Goal: Task Accomplishment & Management: Use online tool/utility

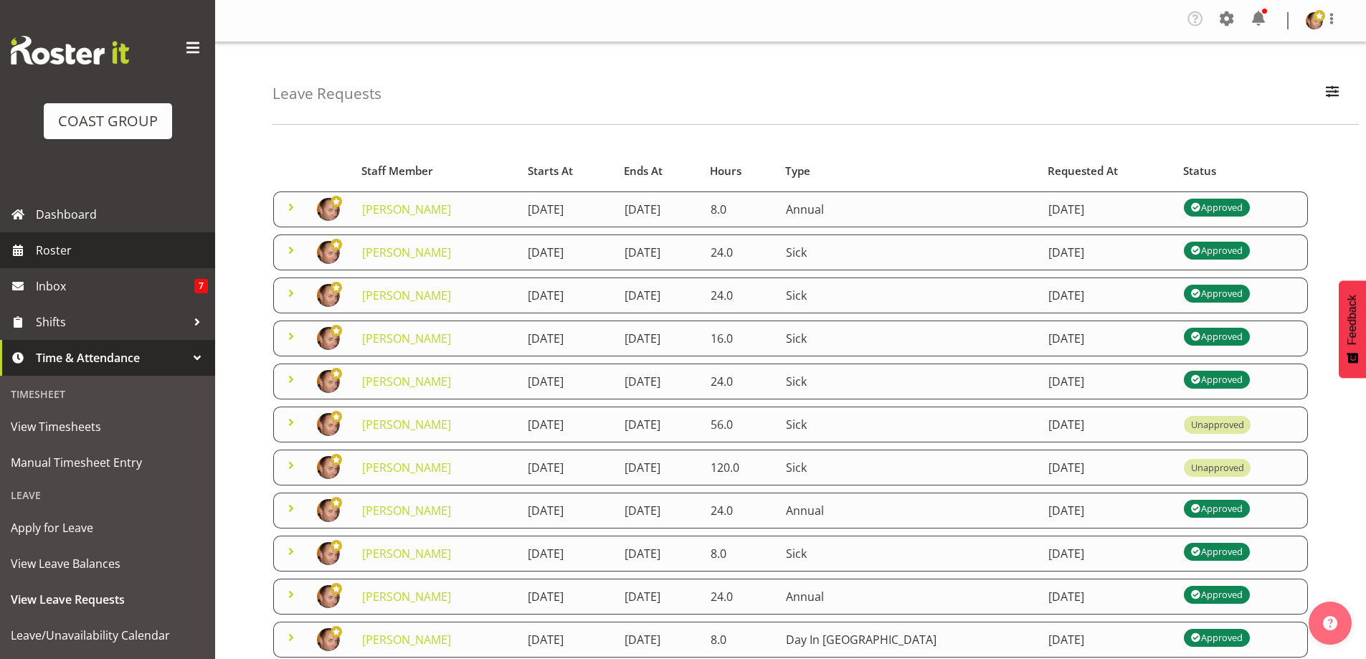
click at [93, 252] on span "Roster" at bounding box center [122, 250] width 172 height 22
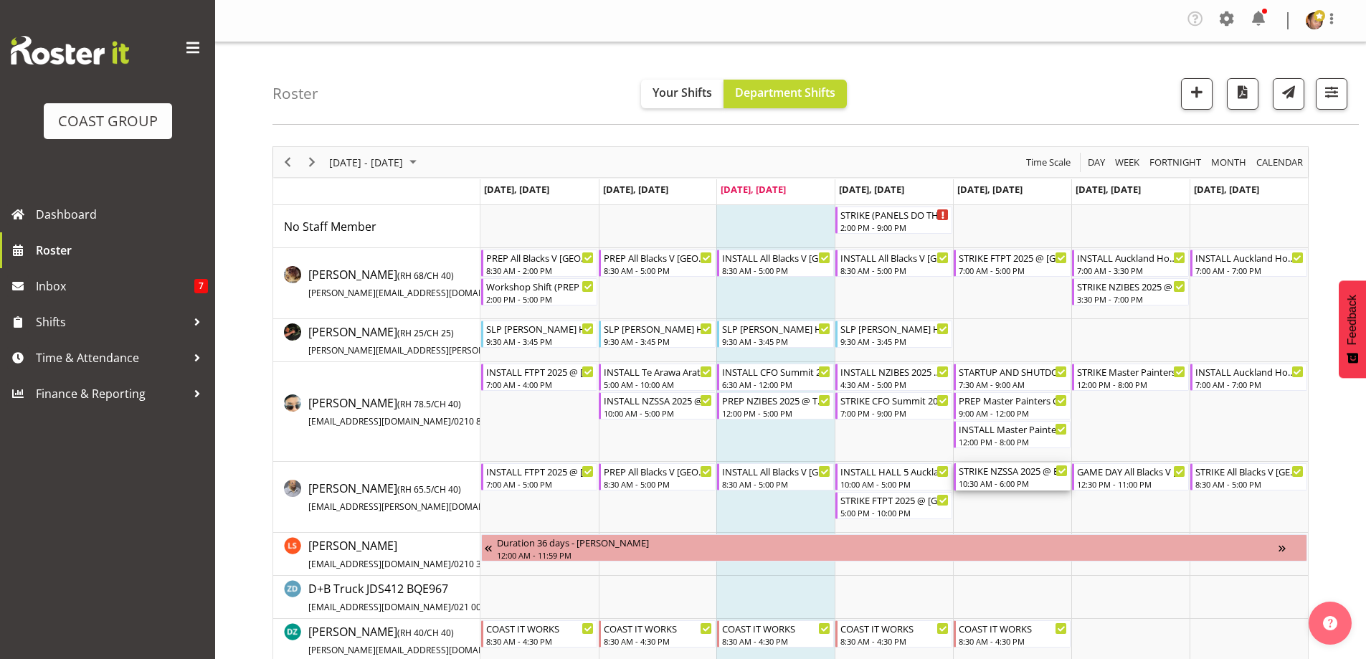
click at [1020, 482] on div "10:30 AM - 6:00 PM" at bounding box center [1013, 483] width 109 height 11
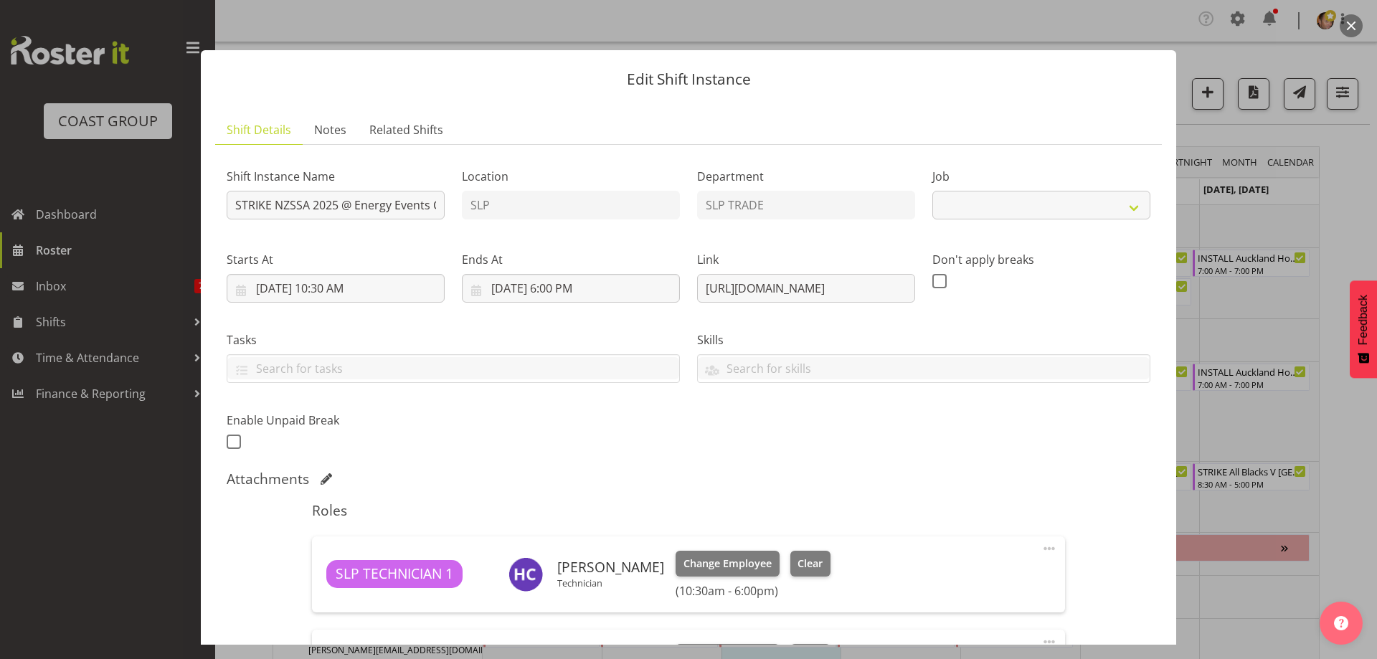
select select "10495"
click at [1356, 21] on button "button" at bounding box center [1350, 25] width 23 height 23
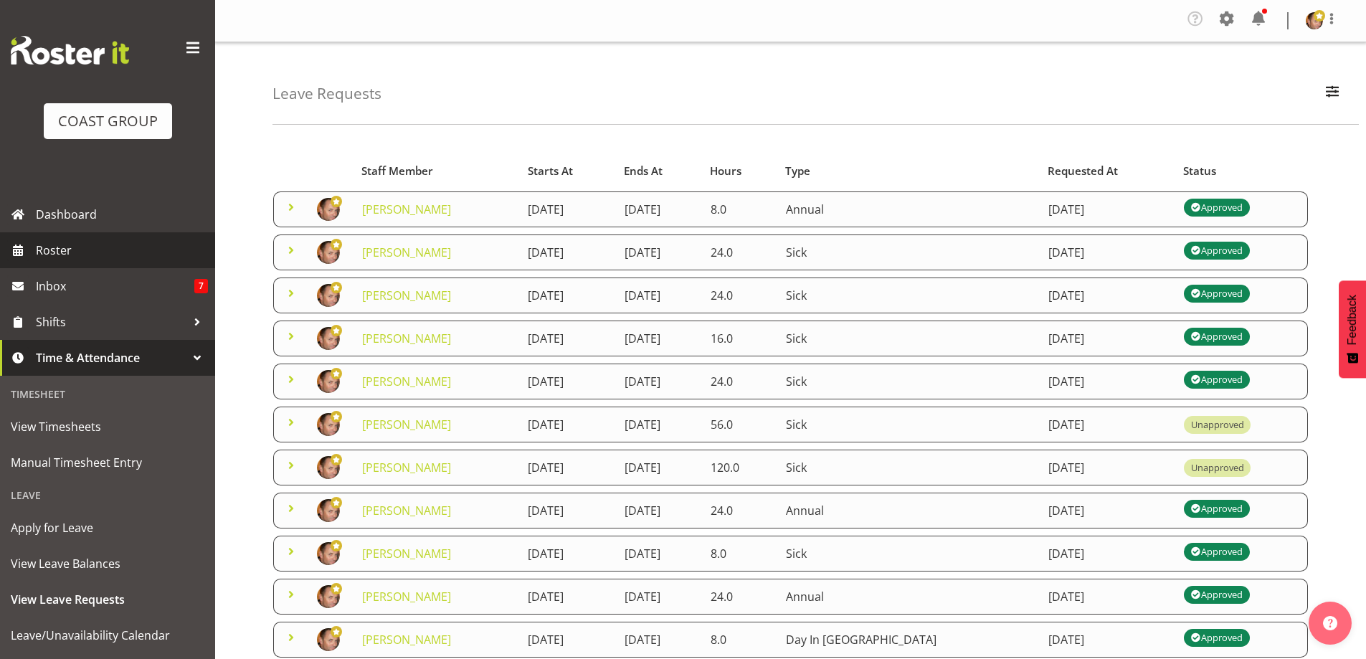
click at [82, 249] on span "Roster" at bounding box center [122, 250] width 172 height 22
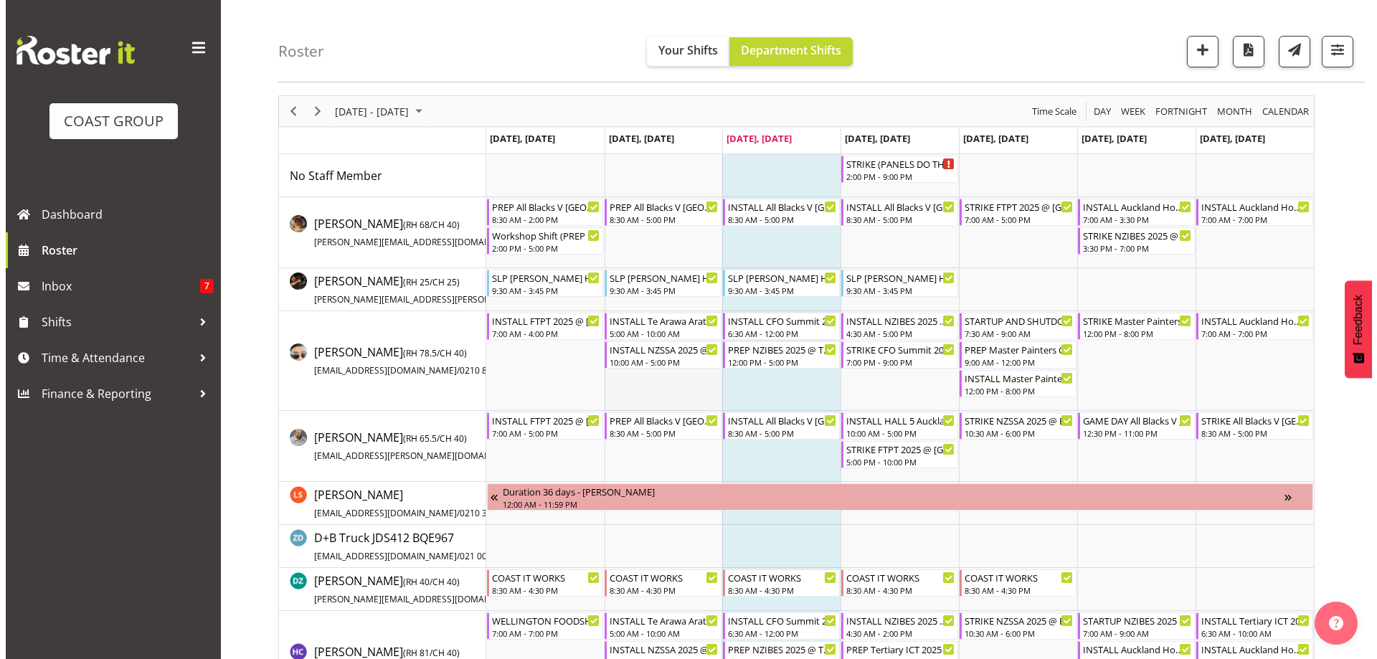
scroll to position [72, 0]
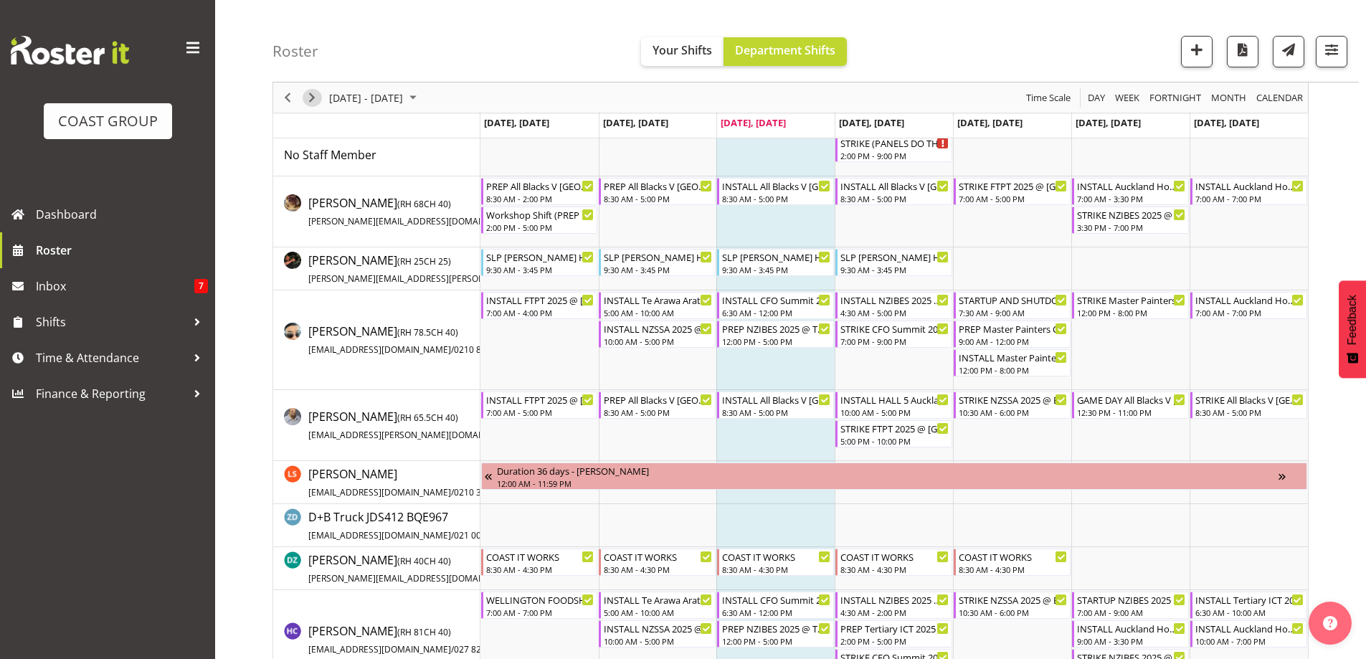
click at [317, 96] on span "Next" at bounding box center [311, 98] width 17 height 18
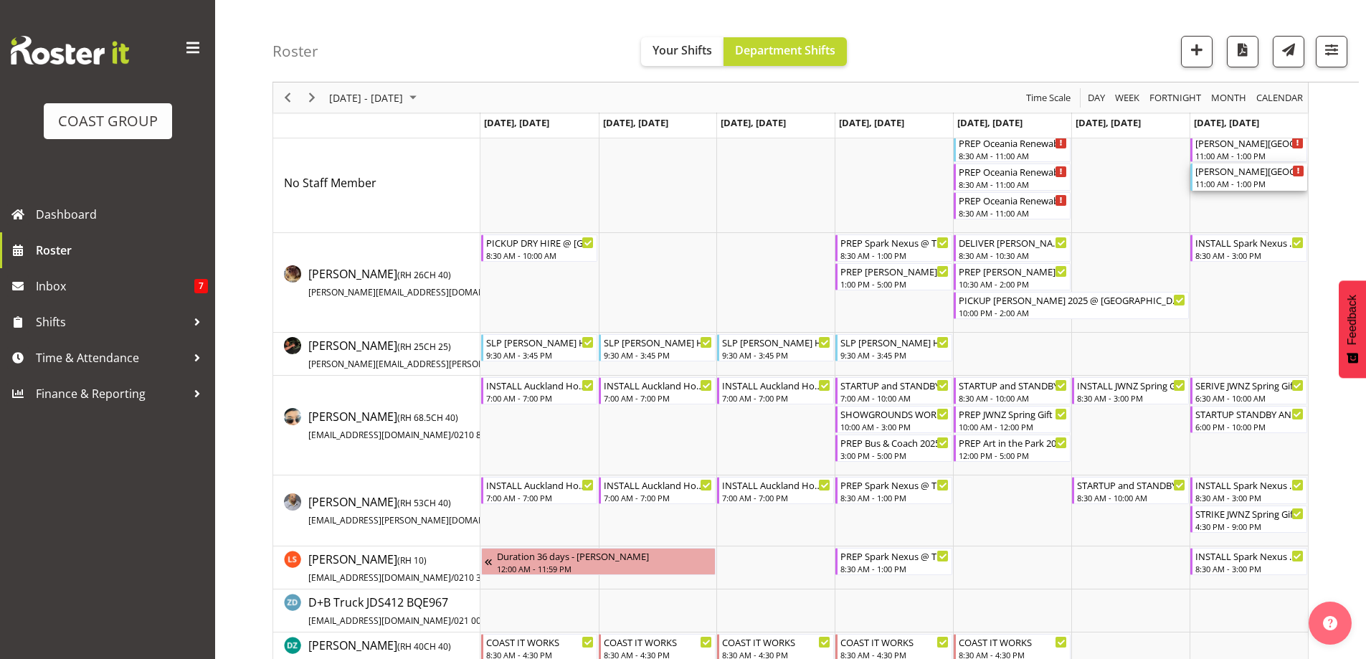
click at [1224, 173] on div "[PERSON_NAME][GEOGRAPHIC_DATA] Dry Hire @ [PERSON_NAME][GEOGRAPHIC_DATA] On SIt…" at bounding box center [1249, 170] width 109 height 14
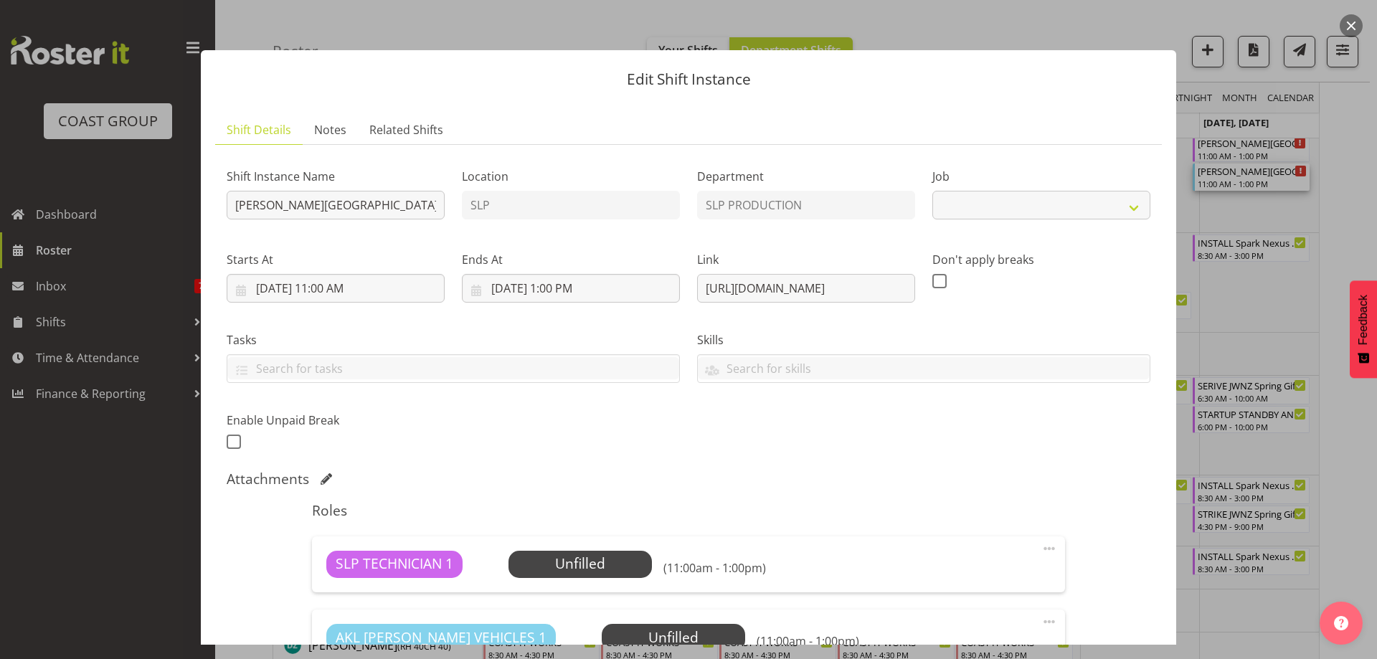
select select "10591"
click at [428, 208] on input "[PERSON_NAME][GEOGRAPHIC_DATA] Dry Hire @ [PERSON_NAME][GEOGRAPHIC_DATA] On SIt…" at bounding box center [336, 205] width 218 height 29
click at [435, 207] on input "[PERSON_NAME][GEOGRAPHIC_DATA] Dry Hire @ [PERSON_NAME][GEOGRAPHIC_DATA] On SIt…" at bounding box center [336, 205] width 218 height 29
click at [1350, 25] on button "button" at bounding box center [1350, 25] width 23 height 23
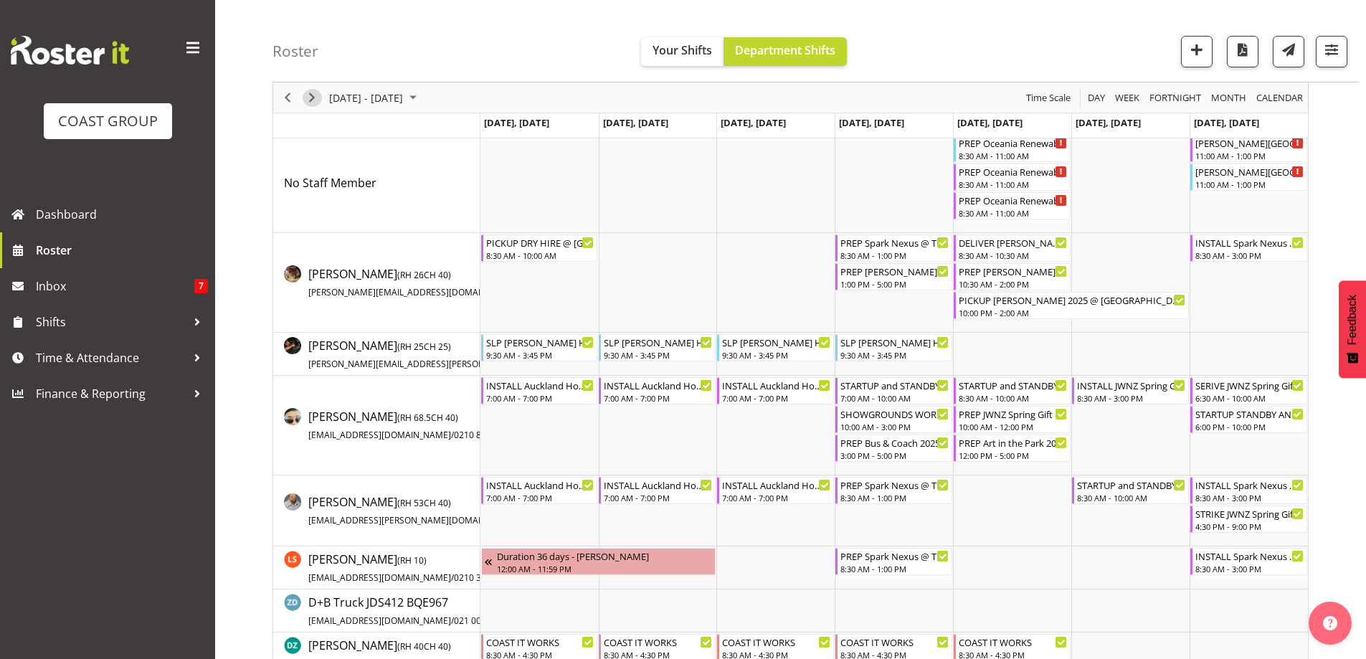
click at [313, 94] on span "Next" at bounding box center [311, 98] width 17 height 18
